Goal: Task Accomplishment & Management: Manage account settings

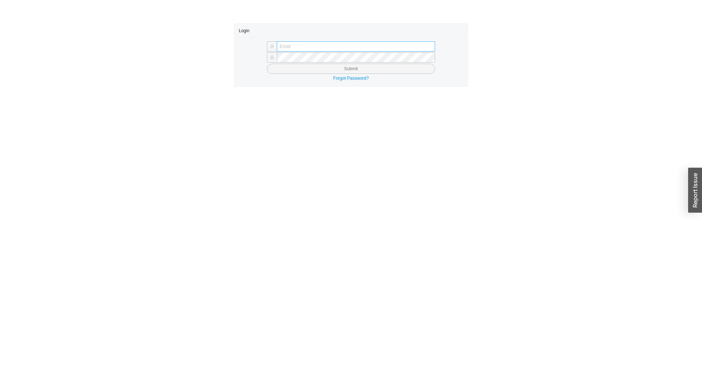
click at [316, 46] on input "text" at bounding box center [356, 46] width 158 height 10
type input "[EMAIL_ADDRESS][DOMAIN_NAME]"
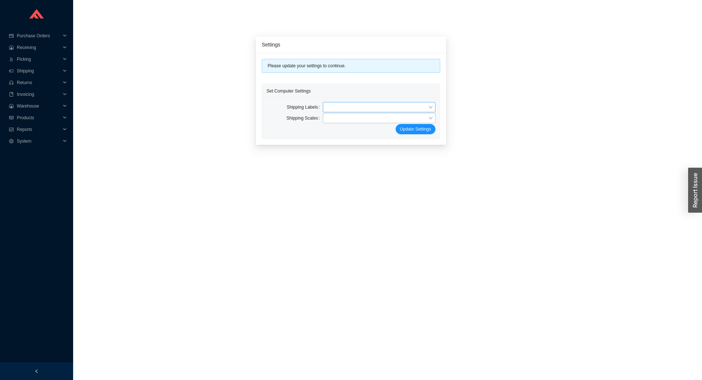
drag, startPoint x: 347, startPoint y: 98, endPoint x: 348, endPoint y: 103, distance: 4.4
click at [347, 99] on div "Shipping Labels Shipping Scales Update Settings" at bounding box center [351, 118] width 178 height 41
click at [349, 105] on input "search" at bounding box center [377, 107] width 102 height 10
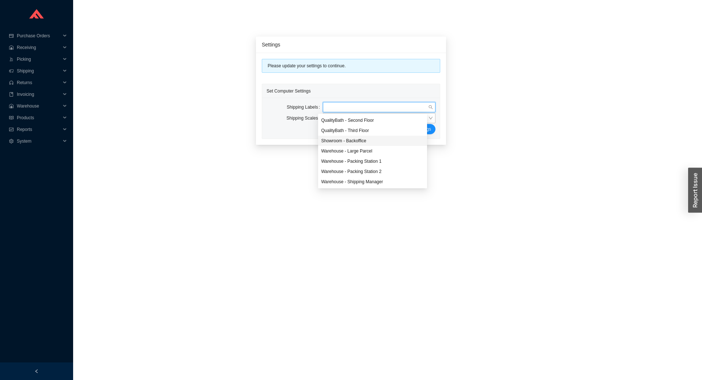
click at [363, 140] on div "Showroom - Backoffice" at bounding box center [372, 141] width 103 height 7
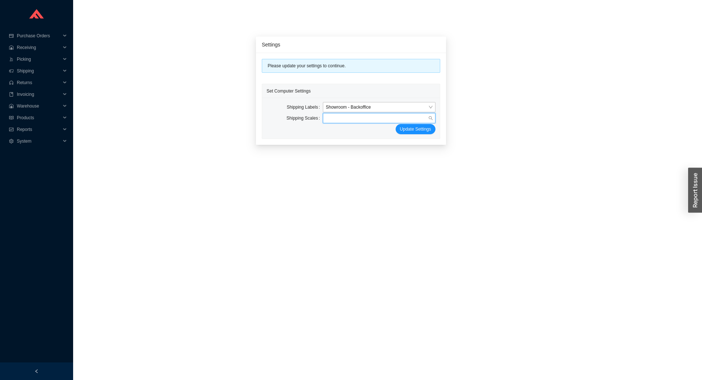
click at [353, 116] on input "search" at bounding box center [377, 118] width 102 height 10
drag, startPoint x: 354, startPoint y: 130, endPoint x: 363, endPoint y: 129, distance: 9.6
click at [354, 130] on div "No Scales" at bounding box center [372, 131] width 103 height 7
click at [410, 130] on span "Update Settings" at bounding box center [415, 128] width 31 height 7
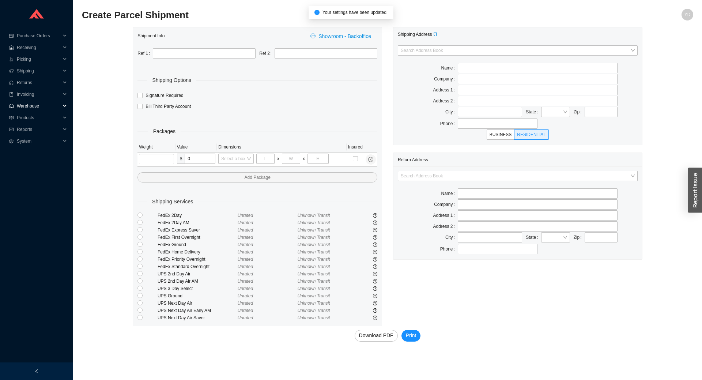
click at [38, 110] on span "Warehouse" at bounding box center [39, 106] width 44 height 12
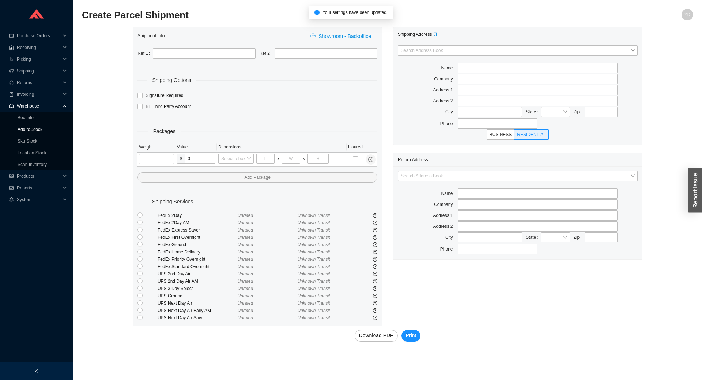
click at [42, 129] on link "Add to Stock" at bounding box center [30, 129] width 25 height 5
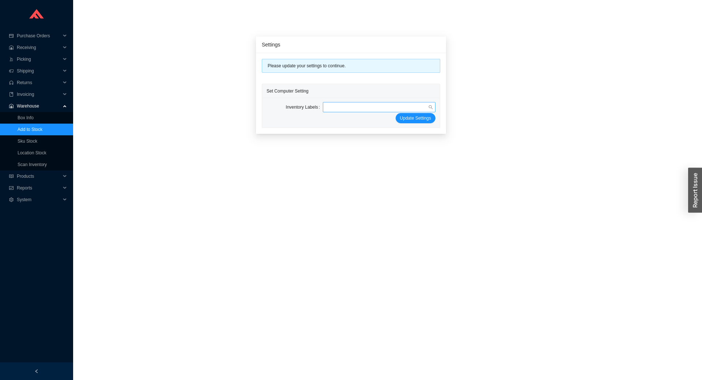
click at [350, 106] on input "search" at bounding box center [377, 107] width 102 height 10
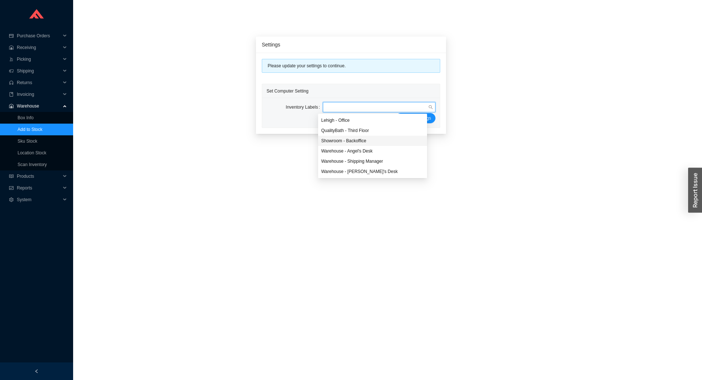
click at [358, 140] on div "Showroom - Backoffice" at bounding box center [372, 141] width 103 height 7
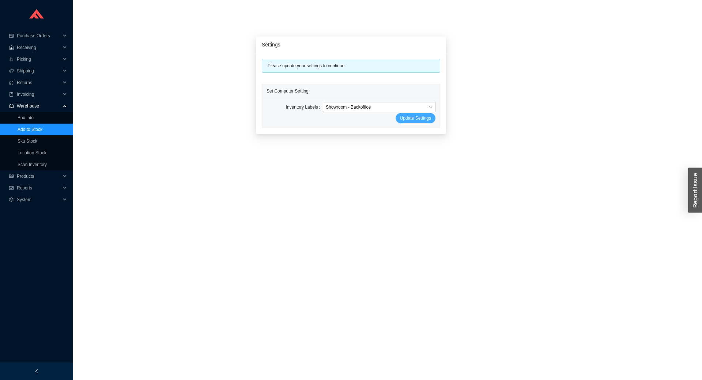
click at [400, 116] on span "Update Settings" at bounding box center [415, 117] width 31 height 7
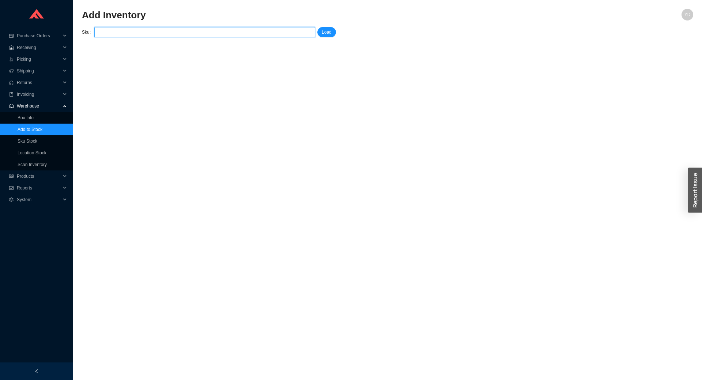
click at [119, 34] on input "search" at bounding box center [204, 32] width 215 height 10
click at [121, 43] on span "26046EN2" at bounding box center [118, 45] width 21 height 5
type input "GRO 26046EN2"
click at [325, 33] on span "Load" at bounding box center [327, 32] width 10 height 7
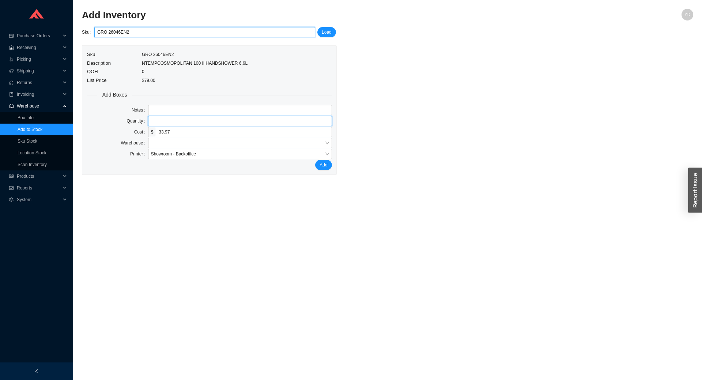
click at [158, 123] on input "tel" at bounding box center [240, 121] width 184 height 10
type input "1"
click at [322, 167] on span "Add" at bounding box center [324, 164] width 8 height 7
click at [244, 144] on span at bounding box center [240, 143] width 178 height 10
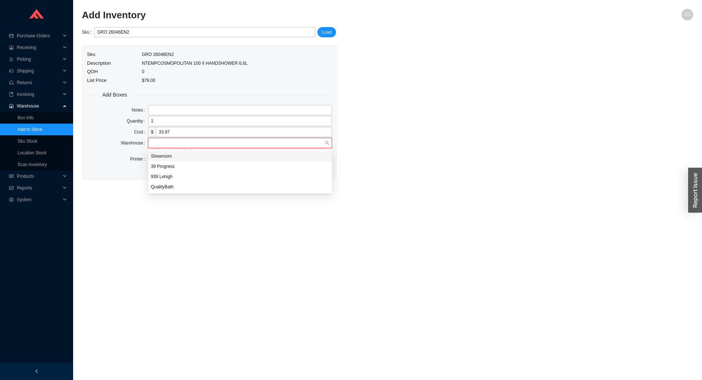
click at [237, 154] on div "Showroom" at bounding box center [240, 156] width 178 height 7
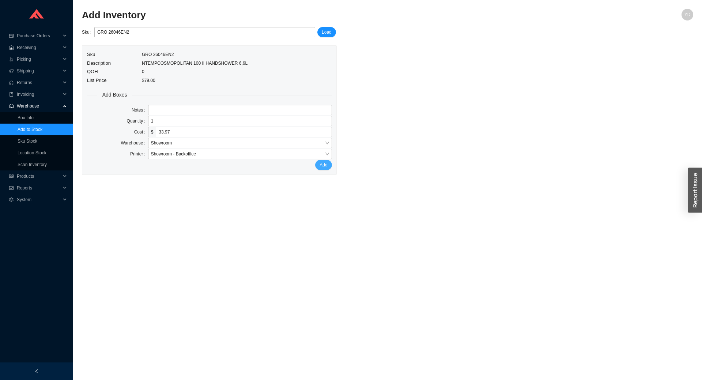
click at [327, 166] on span "Add" at bounding box center [324, 164] width 8 height 7
drag, startPoint x: 139, startPoint y: 33, endPoint x: 84, endPoint y: 23, distance: 56.4
click at [84, 23] on section "Add Inventory YD Sku GRO 26046EN2 GRO 26046EN2 Load Sku GRO 26046EN2 Descriptio…" at bounding box center [387, 92] width 611 height 166
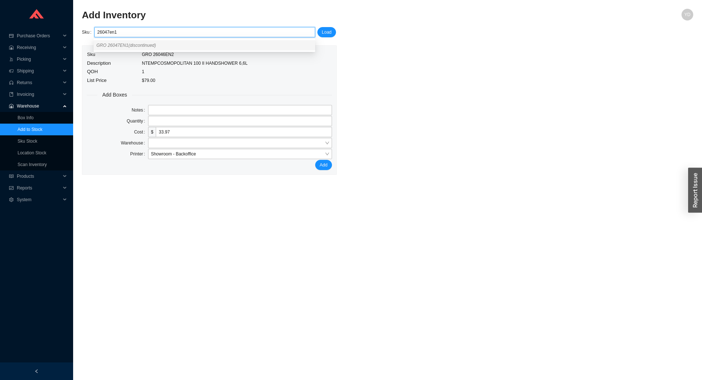
click at [117, 44] on span "GRO 26047EN1 (discontinued)" at bounding box center [127, 45] width 60 height 5
type input "GRO 26047EN1"
click at [329, 34] on span "Load" at bounding box center [327, 32] width 10 height 7
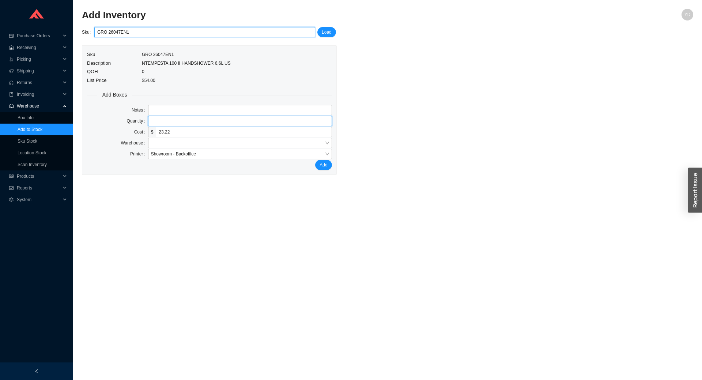
click at [162, 122] on input "tel" at bounding box center [240, 121] width 184 height 10
type input "1"
click at [325, 165] on span "Add" at bounding box center [324, 164] width 8 height 7
click at [209, 149] on div "warehouse is required" at bounding box center [240, 150] width 184 height 7
click at [212, 142] on span at bounding box center [240, 143] width 178 height 10
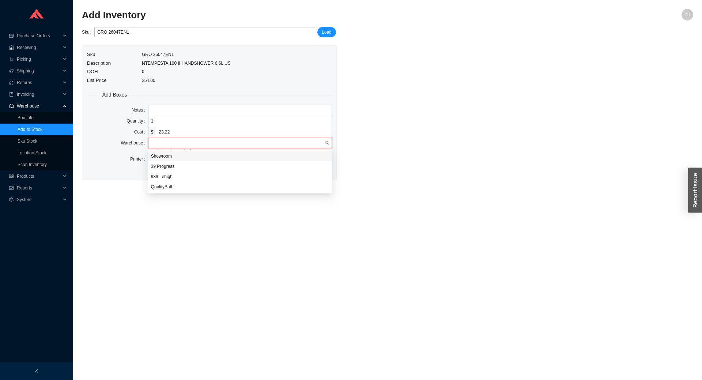
click at [201, 157] on div "Showroom" at bounding box center [240, 156] width 178 height 7
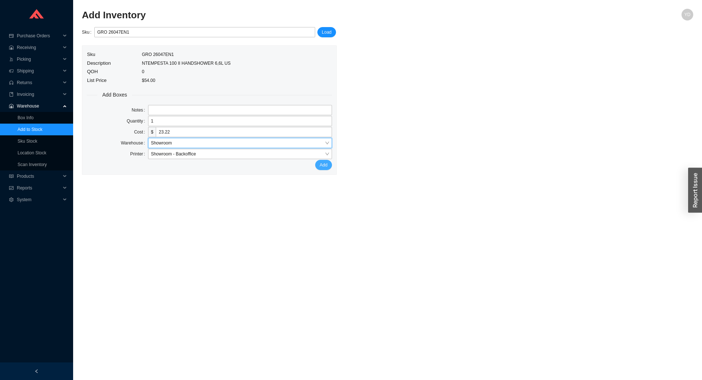
click at [324, 166] on span "Add" at bounding box center [324, 164] width 8 height 7
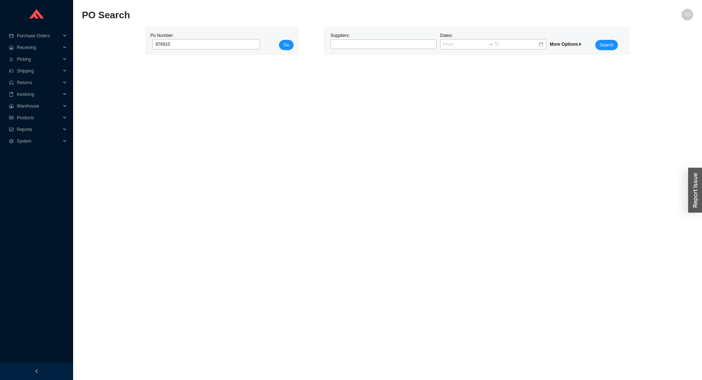
type input "976910"
click button "Go" at bounding box center [286, 45] width 15 height 10
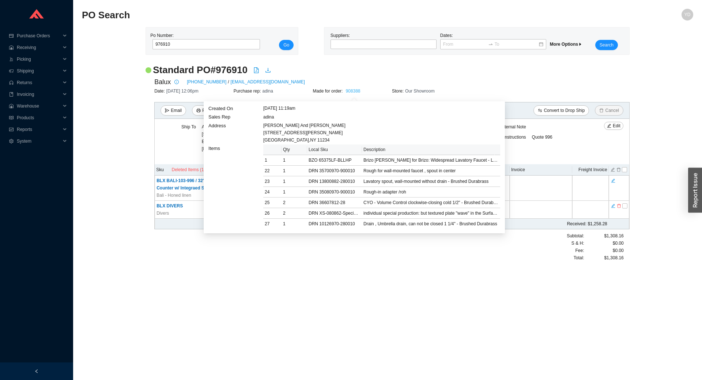
click at [358, 90] on link "908388" at bounding box center [353, 91] width 15 height 5
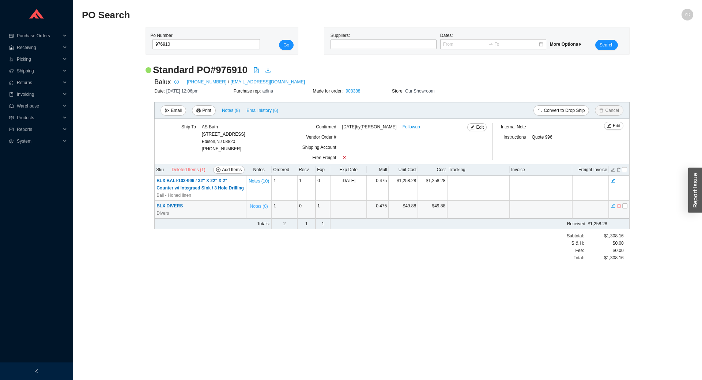
click at [253, 210] on span "Notes ( 0 )" at bounding box center [259, 206] width 18 height 7
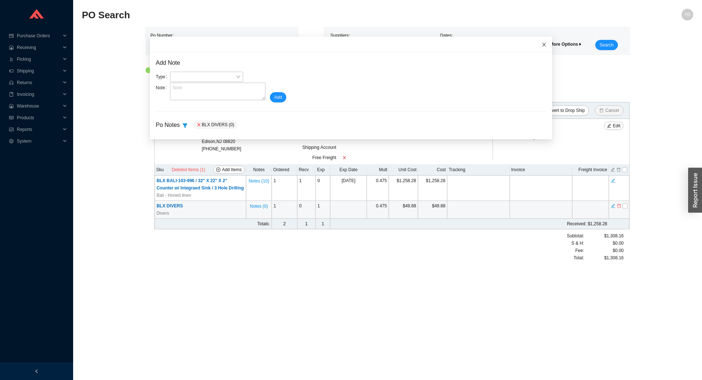
click at [542, 44] on icon "close" at bounding box center [544, 44] width 5 height 5
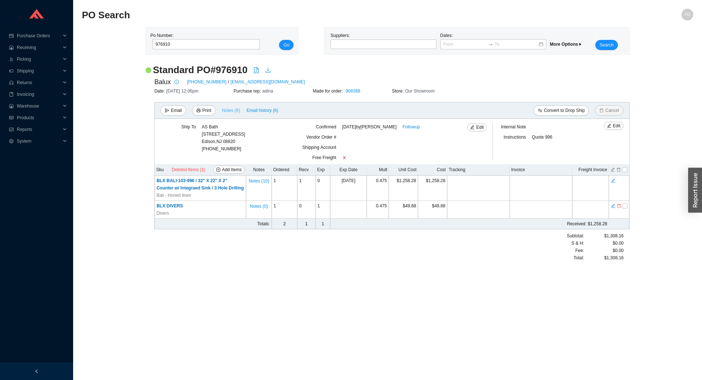
click at [231, 111] on span "Notes ( 8 )" at bounding box center [231, 110] width 18 height 7
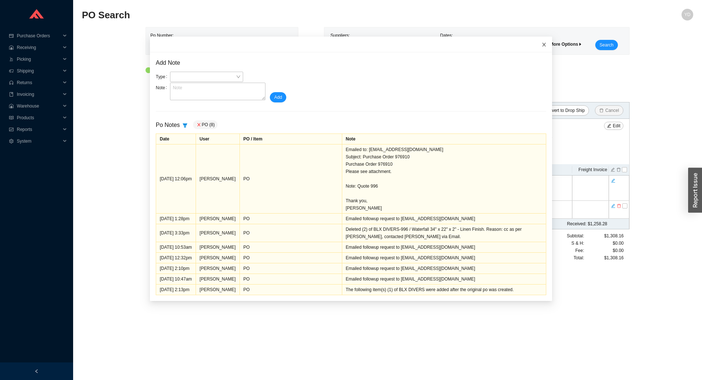
click at [536, 41] on span "Close" at bounding box center [544, 45] width 16 height 16
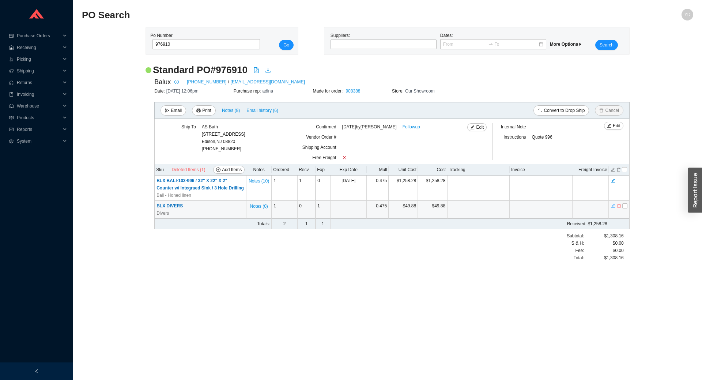
click at [615, 208] on icon "edit" at bounding box center [613, 205] width 4 height 5
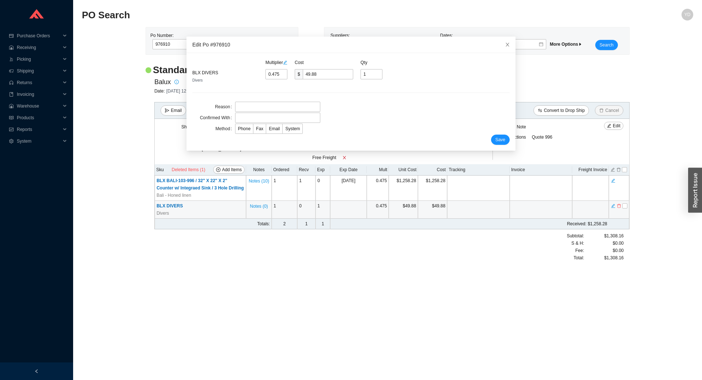
click at [381, 72] on div "Multiplier Cost Qty BLX DIVERS Divers 0.475 $ 49.88 1" at bounding box center [350, 71] width 317 height 25
click at [370, 74] on input "1" at bounding box center [372, 74] width 22 height 10
type input "2"
click at [495, 143] on button "Save" at bounding box center [500, 140] width 19 height 10
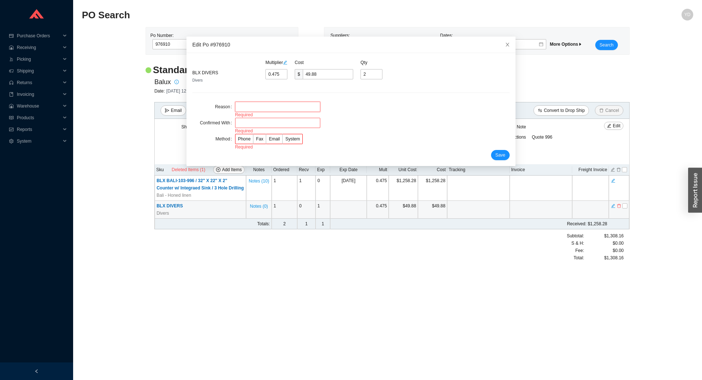
click at [259, 106] on input "text" at bounding box center [277, 107] width 85 height 10
type input "--"
click at [264, 122] on input "text" at bounding box center [277, 118] width 85 height 10
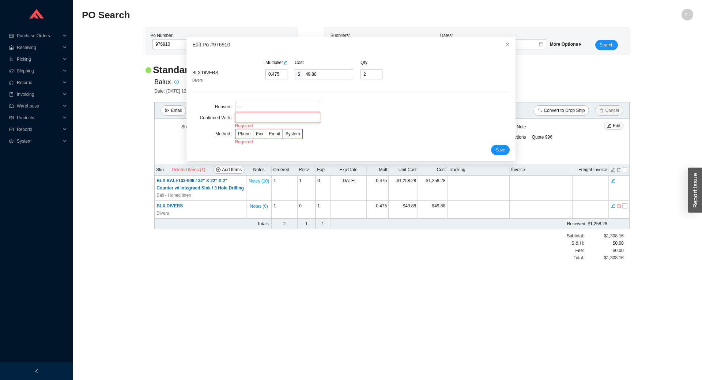
type input "[PERSON_NAME]"
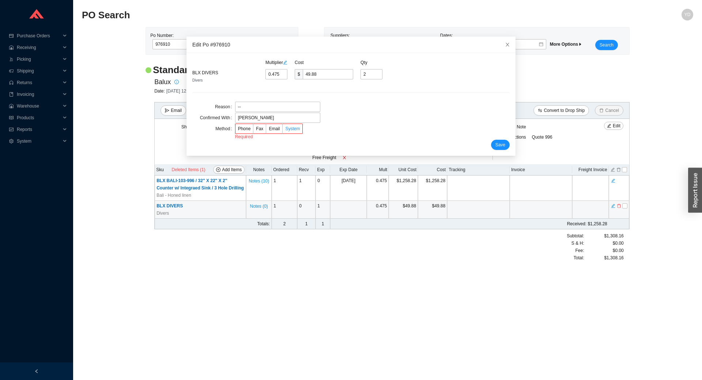
click at [290, 131] on span "System" at bounding box center [292, 128] width 15 height 5
click at [283, 130] on input "System" at bounding box center [283, 130] width 0 height 0
click at [496, 139] on span "Save" at bounding box center [501, 139] width 10 height 7
